Goal: Task Accomplishment & Management: Complete application form

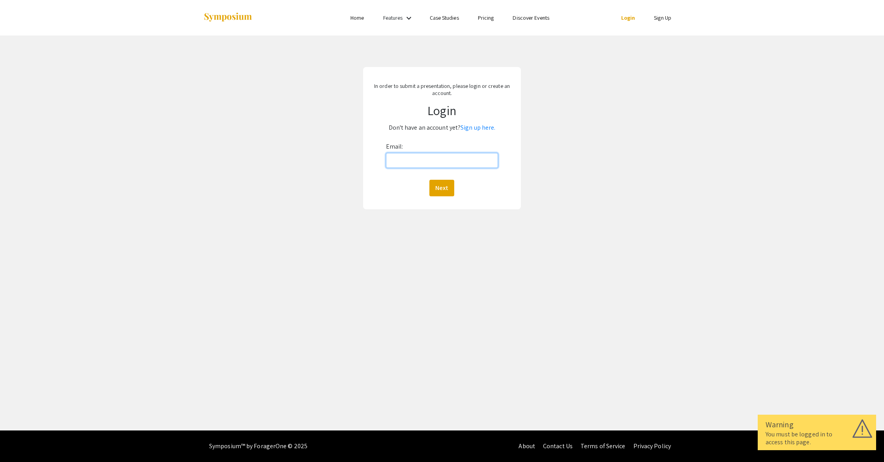
drag, startPoint x: 408, startPoint y: 159, endPoint x: 453, endPoint y: 140, distance: 48.4
click at [409, 159] on input "Email:" at bounding box center [442, 160] width 112 height 15
click at [472, 132] on link "Sign up here." at bounding box center [477, 127] width 35 height 8
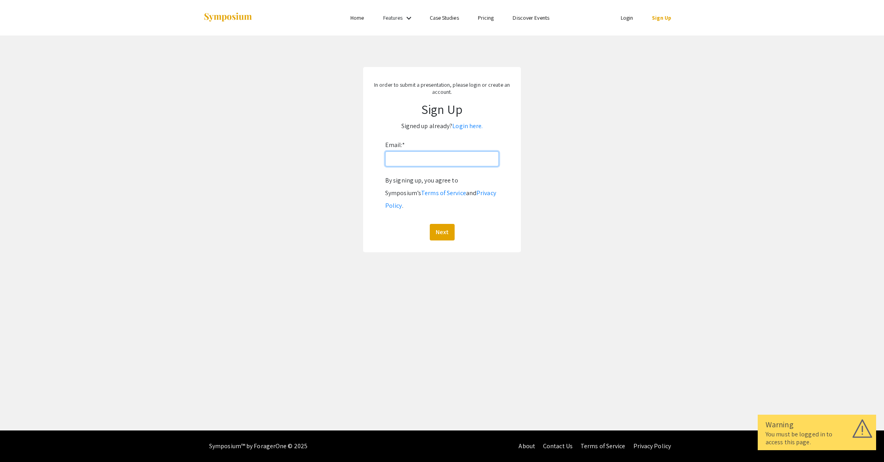
click at [433, 160] on input "Email: *" at bounding box center [442, 158] width 114 height 15
type input "[EMAIL_ADDRESS][DOMAIN_NAME]"
click at [442, 224] on button "Next" at bounding box center [442, 232] width 25 height 17
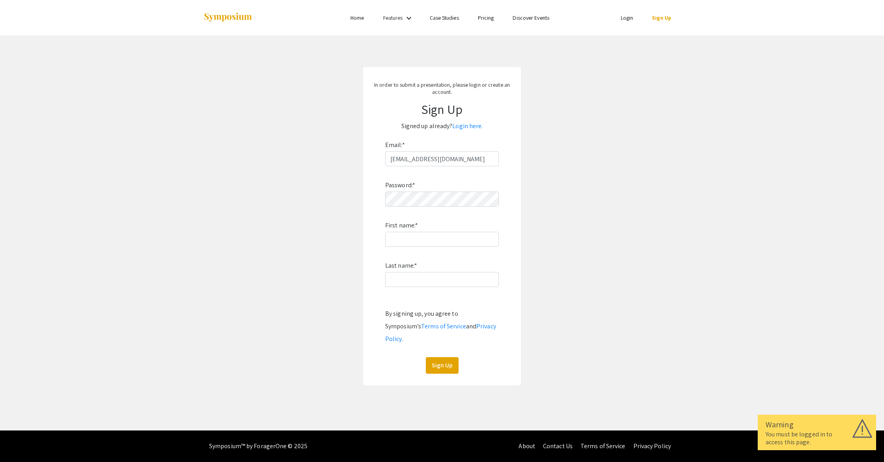
click at [435, 208] on div "Password: * First name: * Last name: * By signing up, you agree to Symposium’s …" at bounding box center [442, 270] width 114 height 208
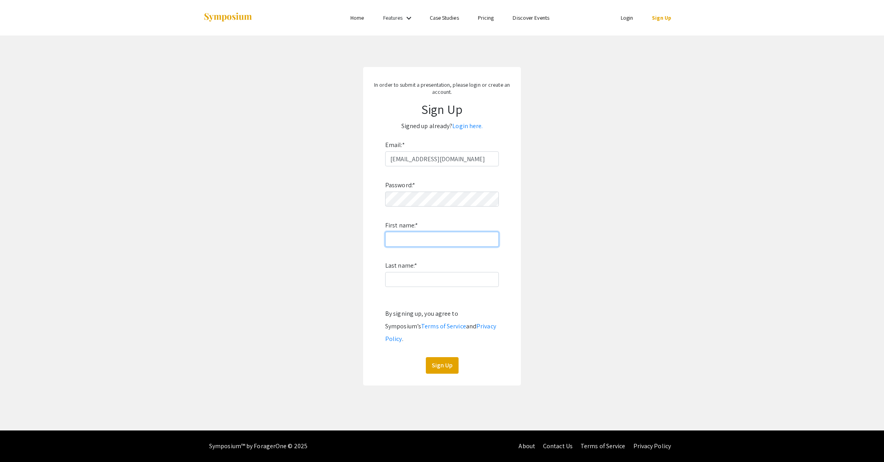
click at [457, 239] on input "First name: *" at bounding box center [442, 239] width 114 height 15
type input "[PERSON_NAME]"
click at [453, 357] on button "Sign Up" at bounding box center [442, 365] width 33 height 17
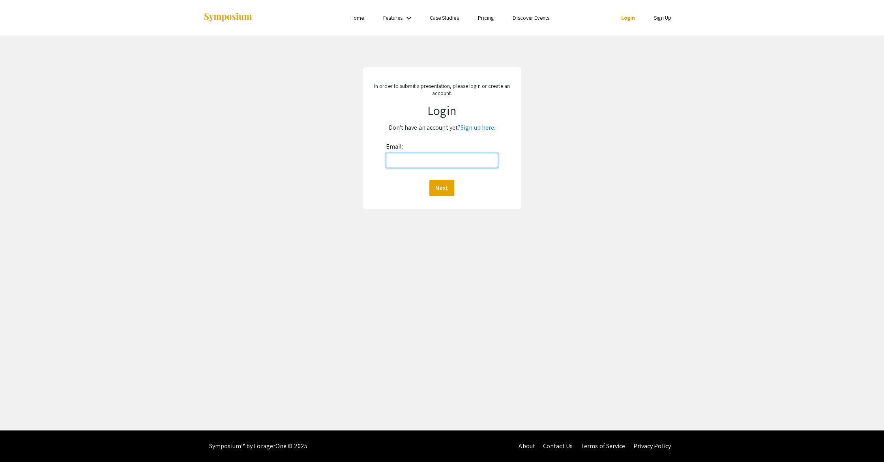
click at [434, 162] on input "Email:" at bounding box center [442, 160] width 112 height 15
type input "[EMAIL_ADDRESS][DOMAIN_NAME]"
click at [452, 186] on button "Next" at bounding box center [441, 188] width 25 height 17
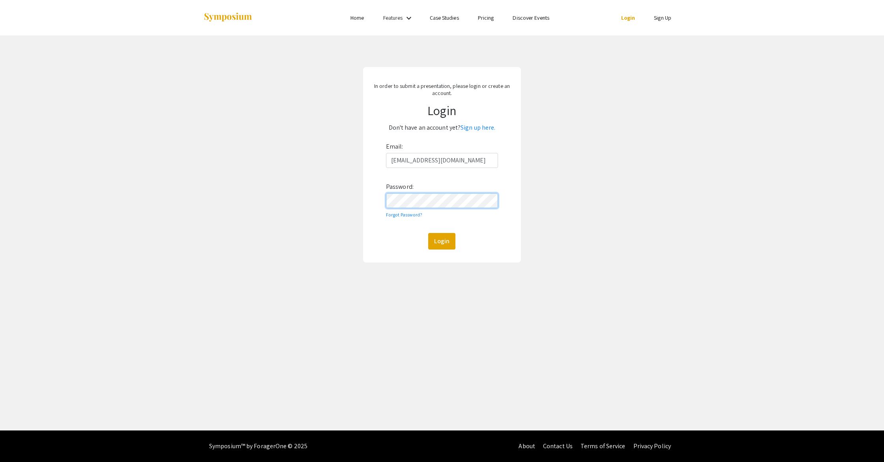
click at [428, 233] on button "Login" at bounding box center [441, 241] width 27 height 17
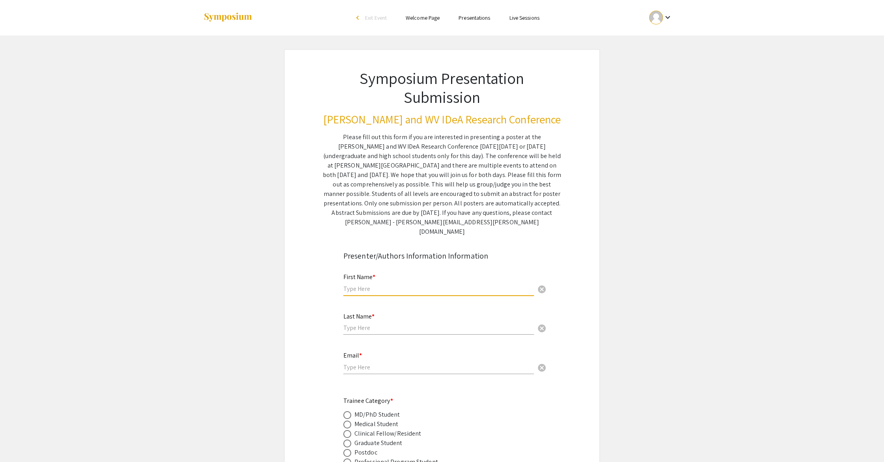
click at [453, 285] on input "text" at bounding box center [438, 289] width 191 height 8
type input "[PERSON_NAME]"
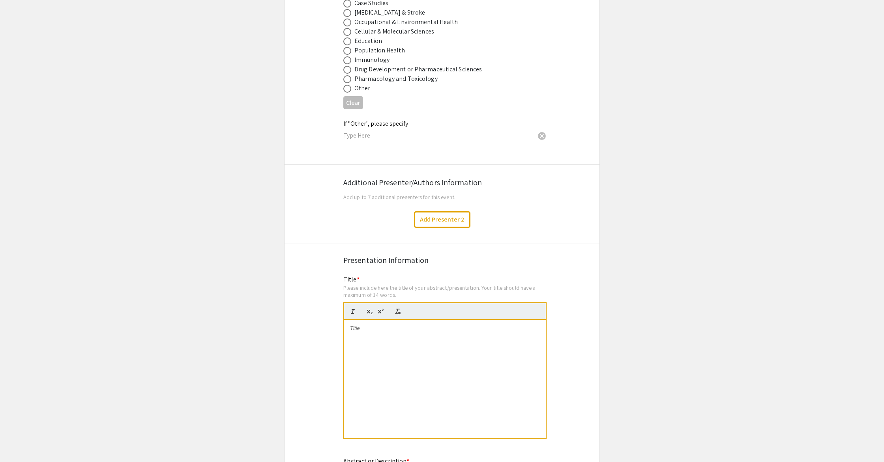
scroll to position [1197, 0]
click at [451, 215] on button "Add Presenter 2" at bounding box center [442, 218] width 56 height 17
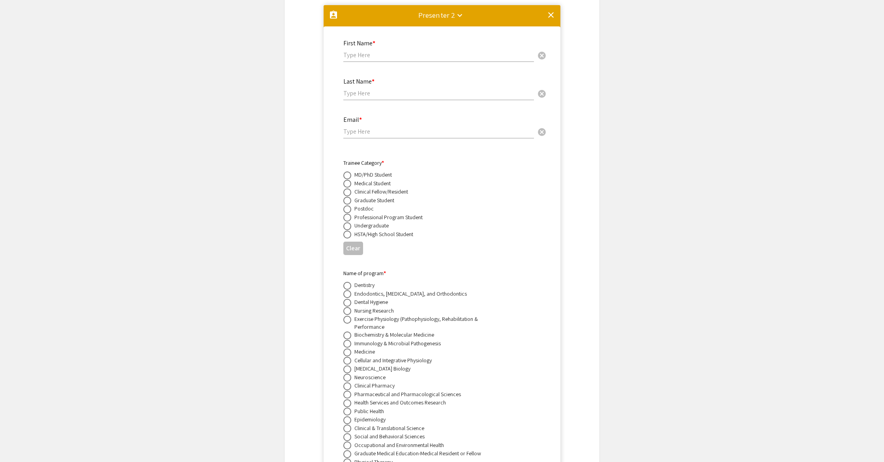
click at [549, 10] on mat-icon "clear" at bounding box center [550, 14] width 9 height 9
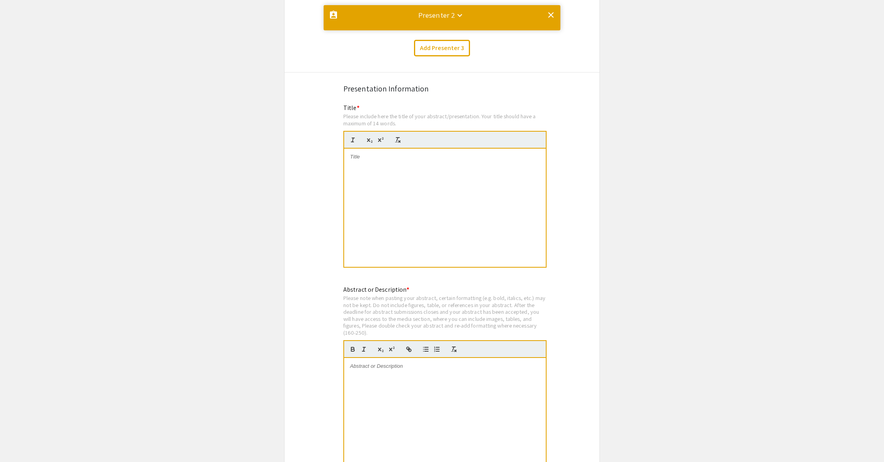
scroll to position [0, 0]
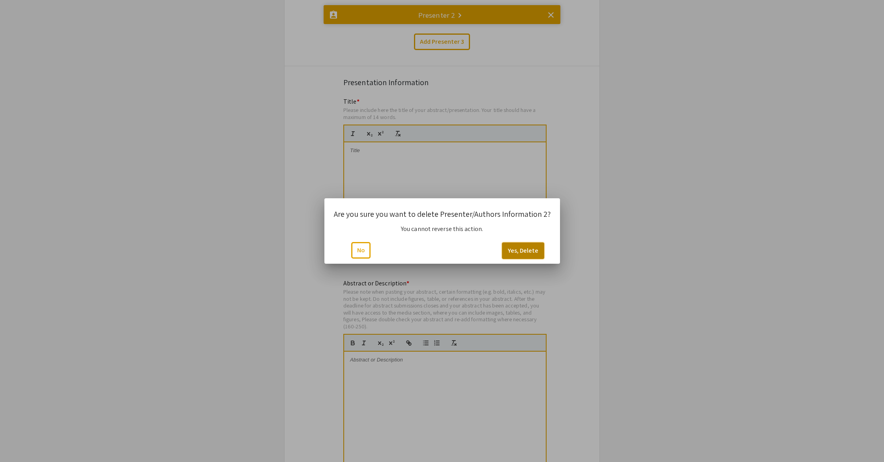
click at [519, 252] on button "Yes, Delete" at bounding box center [523, 251] width 42 height 17
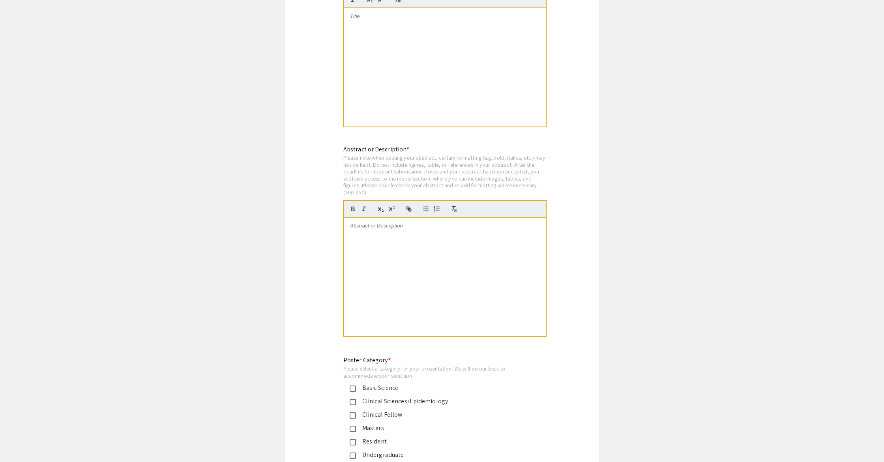
scroll to position [1458, 0]
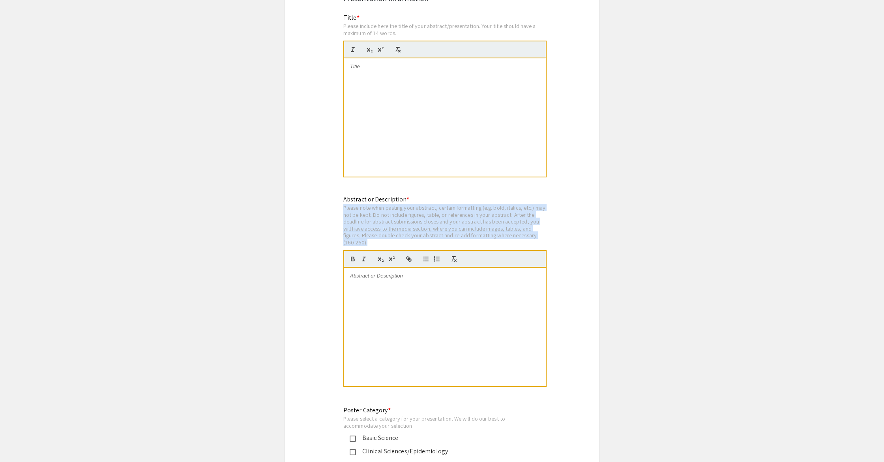
drag, startPoint x: 368, startPoint y: 239, endPoint x: 342, endPoint y: 205, distance: 43.2
click at [342, 205] on div "Abstract or Description * Please note when pasting your abstract, certain forma…" at bounding box center [441, 296] width 209 height 203
copy div "Please note when pasting your abstract, certain formatting (e.g. bold, italics,…"
